Goal: Transaction & Acquisition: Book appointment/travel/reservation

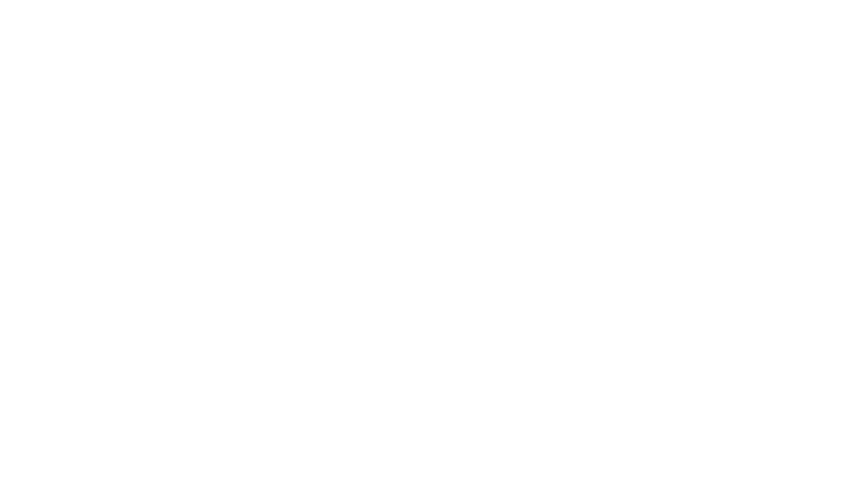
select select "**"
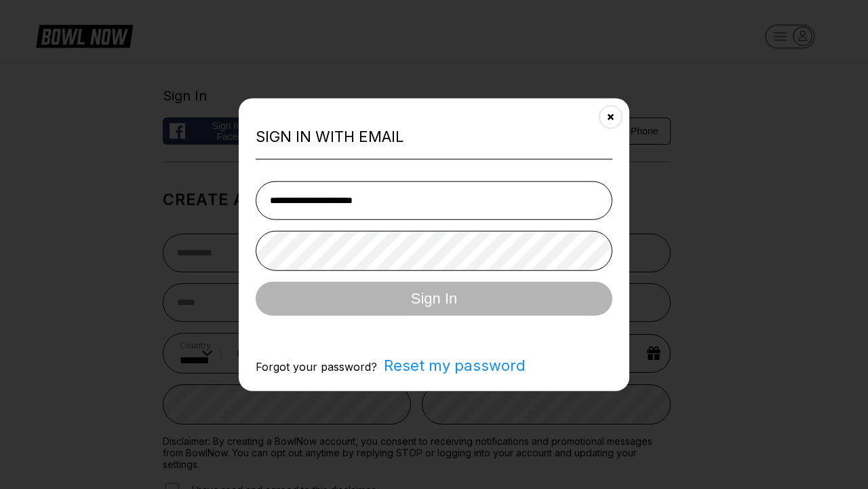
type input "**********"
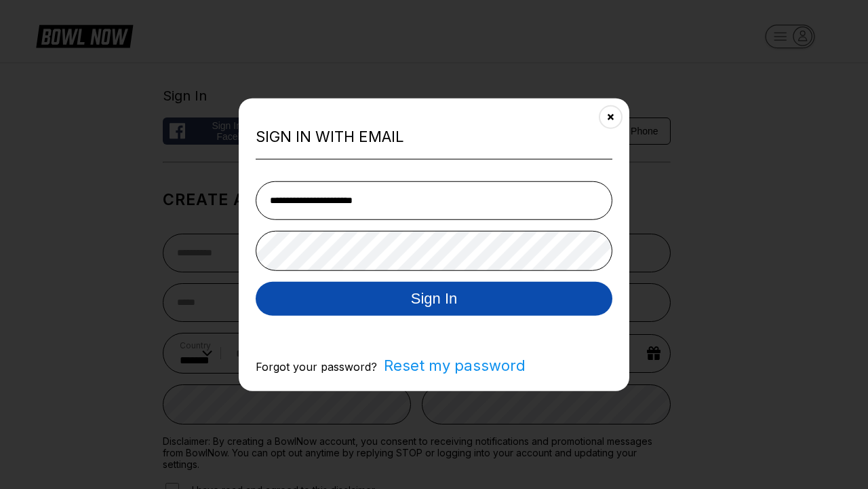
click at [434, 299] on button "Sign In" at bounding box center [434, 298] width 357 height 34
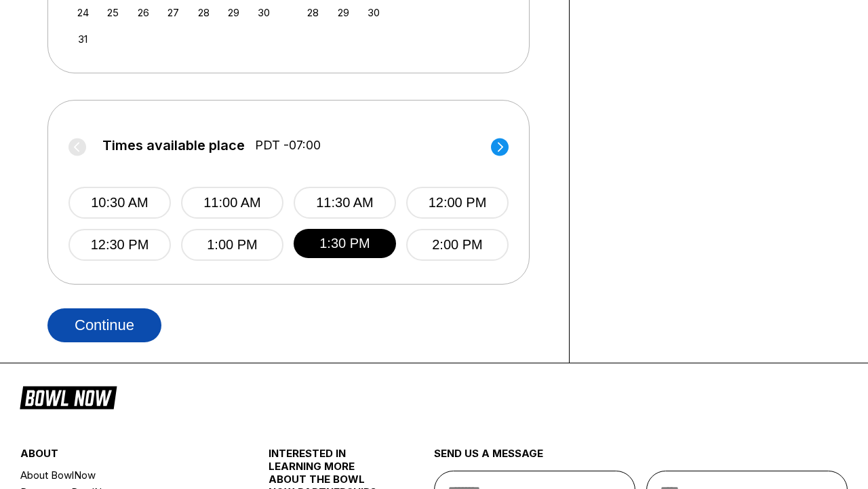
click at [104, 324] on button "Continue" at bounding box center [104, 325] width 114 height 34
